Goal: Navigation & Orientation: Understand site structure

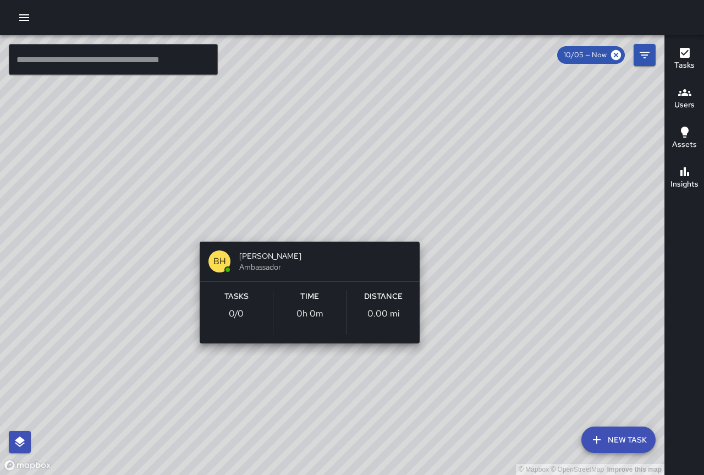
drag, startPoint x: 503, startPoint y: 294, endPoint x: 292, endPoint y: 223, distance: 223.0
click at [292, 223] on div "© Mapbox © OpenStreetMap Improve this map BH [PERSON_NAME] Ambassador Tasks 0 /…" at bounding box center [332, 254] width 664 height 439
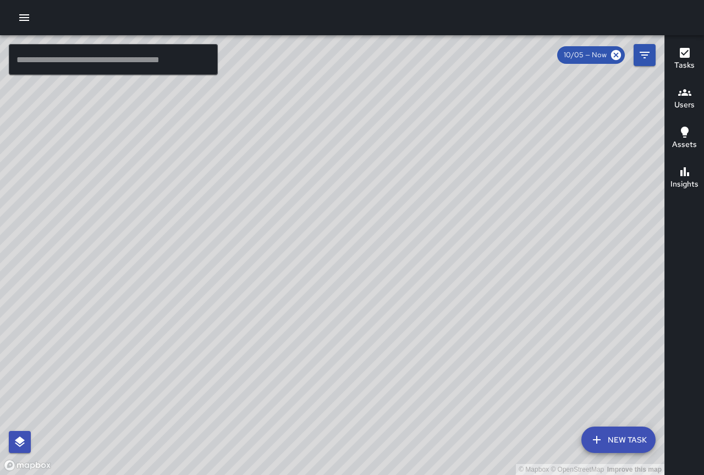
click at [390, 222] on div "© Mapbox © OpenStreetMap Improve this map" at bounding box center [332, 254] width 664 height 439
drag, startPoint x: 328, startPoint y: 126, endPoint x: 357, endPoint y: 201, distance: 80.3
click at [357, 201] on div "© Mapbox © OpenStreetMap Improve this map" at bounding box center [332, 254] width 664 height 439
drag, startPoint x: 333, startPoint y: 109, endPoint x: 333, endPoint y: 133, distance: 23.6
click at [333, 133] on div "© Mapbox © OpenStreetMap Improve this map" at bounding box center [332, 254] width 664 height 439
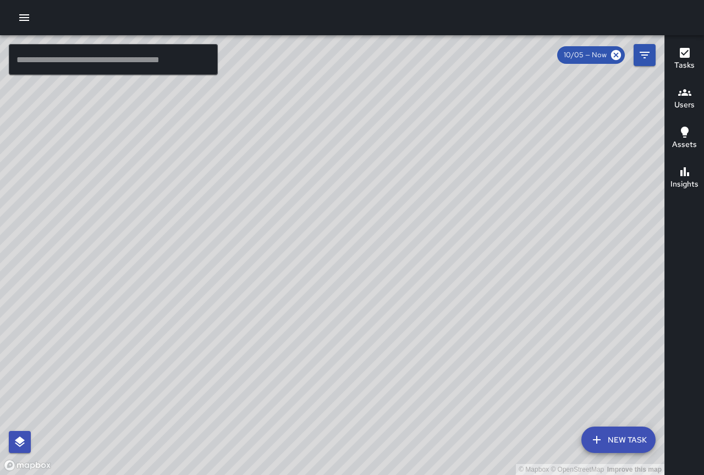
drag, startPoint x: 227, startPoint y: 126, endPoint x: 276, endPoint y: 232, distance: 115.7
click at [276, 232] on div "© Mapbox © OpenStreetMap Improve this map" at bounding box center [332, 254] width 664 height 439
drag, startPoint x: 99, startPoint y: 153, endPoint x: 216, endPoint y: 241, distance: 146.2
click at [216, 241] on div "© Mapbox © OpenStreetMap Improve this map" at bounding box center [332, 254] width 664 height 439
drag, startPoint x: 143, startPoint y: 155, endPoint x: 341, endPoint y: 288, distance: 238.9
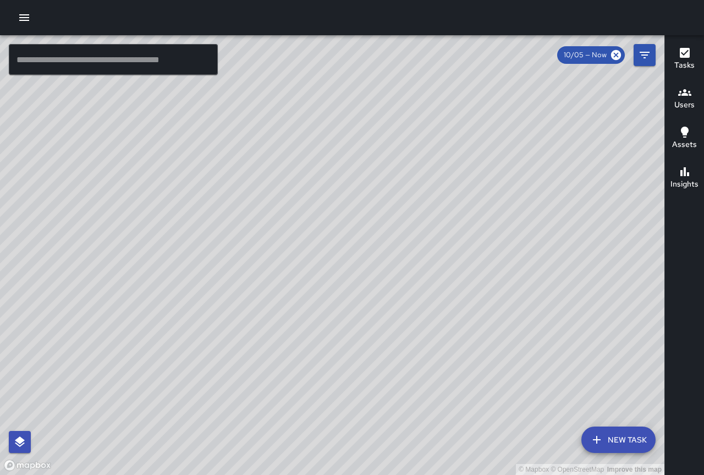
click at [344, 293] on div "© Mapbox © OpenStreetMap Improve this map" at bounding box center [332, 254] width 664 height 439
drag, startPoint x: 136, startPoint y: 137, endPoint x: 239, endPoint y: 219, distance: 131.5
click at [239, 219] on div "© Mapbox © OpenStreetMap Improve this map" at bounding box center [332, 254] width 664 height 439
drag, startPoint x: 228, startPoint y: 203, endPoint x: 285, endPoint y: 203, distance: 57.7
click at [285, 203] on div "© Mapbox © OpenStreetMap Improve this map" at bounding box center [332, 254] width 664 height 439
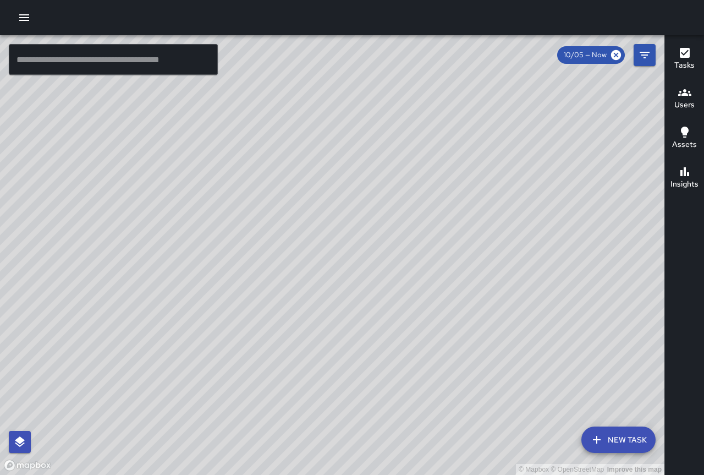
drag, startPoint x: 379, startPoint y: 157, endPoint x: 322, endPoint y: 255, distance: 113.1
click at [322, 255] on div "© Mapbox © OpenStreetMap Improve this map" at bounding box center [332, 254] width 664 height 439
drag, startPoint x: 232, startPoint y: 119, endPoint x: 283, endPoint y: 214, distance: 108.8
click at [283, 214] on div "© Mapbox © OpenStreetMap Improve this map" at bounding box center [332, 254] width 664 height 439
drag, startPoint x: 238, startPoint y: 134, endPoint x: 259, endPoint y: 187, distance: 57.3
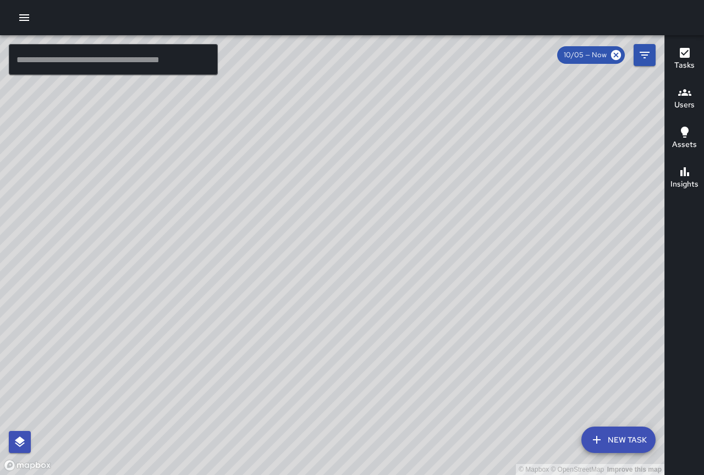
click at [258, 187] on div "© Mapbox © OpenStreetMap Improve this map" at bounding box center [332, 254] width 664 height 439
drag, startPoint x: 343, startPoint y: 106, endPoint x: 342, endPoint y: 172, distance: 65.5
click at [342, 172] on div "© Mapbox © OpenStreetMap Improve this map" at bounding box center [332, 254] width 664 height 439
drag, startPoint x: 570, startPoint y: 201, endPoint x: 518, endPoint y: 384, distance: 190.6
click at [518, 384] on div "© Mapbox © OpenStreetMap Improve this map" at bounding box center [332, 254] width 664 height 439
